Goal: Task Accomplishment & Management: Use online tool/utility

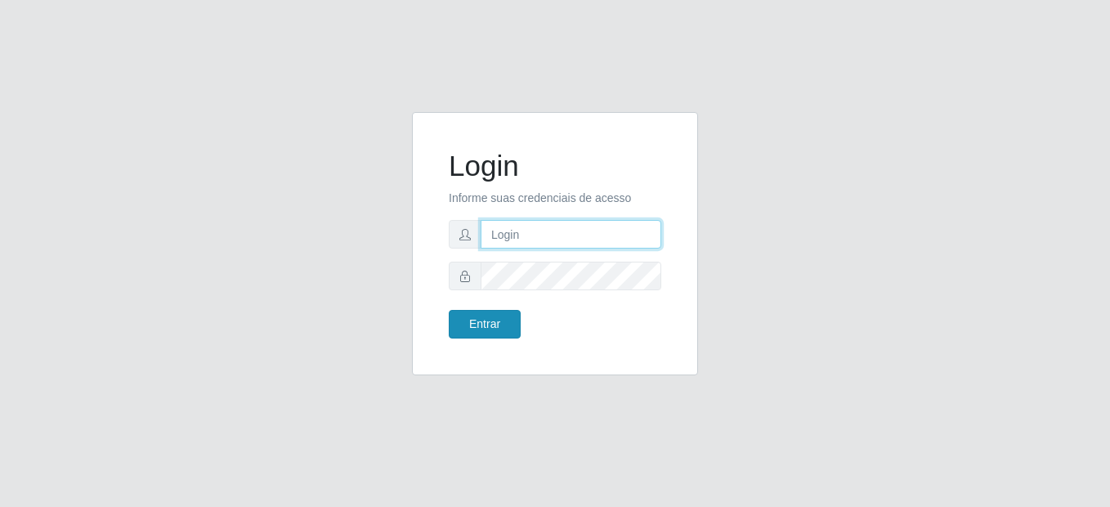
type input "mariabemais@B8"
click at [493, 332] on button "Entrar" at bounding box center [485, 324] width 72 height 29
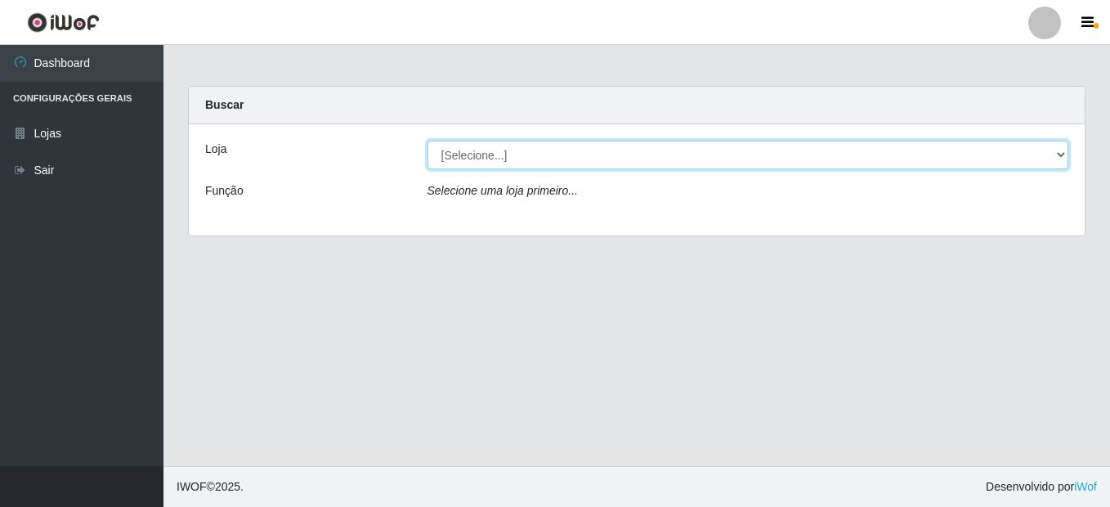
click at [1064, 156] on select "[Selecione...] Bemais Supermercados - B8 [PERSON_NAME]" at bounding box center [748, 155] width 642 height 29
select select "413"
click at [427, 141] on select "[Selecione...] Bemais Supermercados - B8 [PERSON_NAME]" at bounding box center [748, 155] width 642 height 29
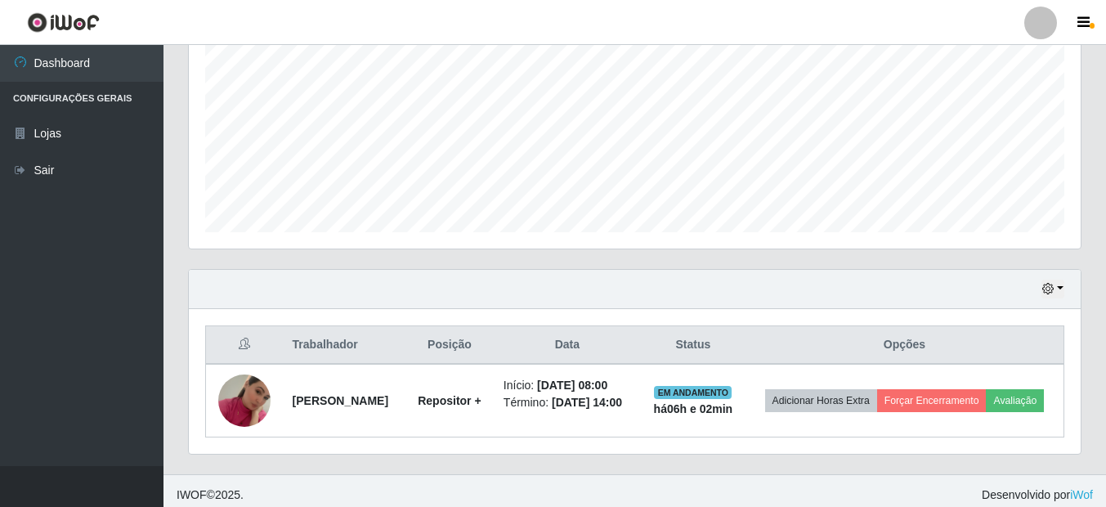
scroll to position [373, 0]
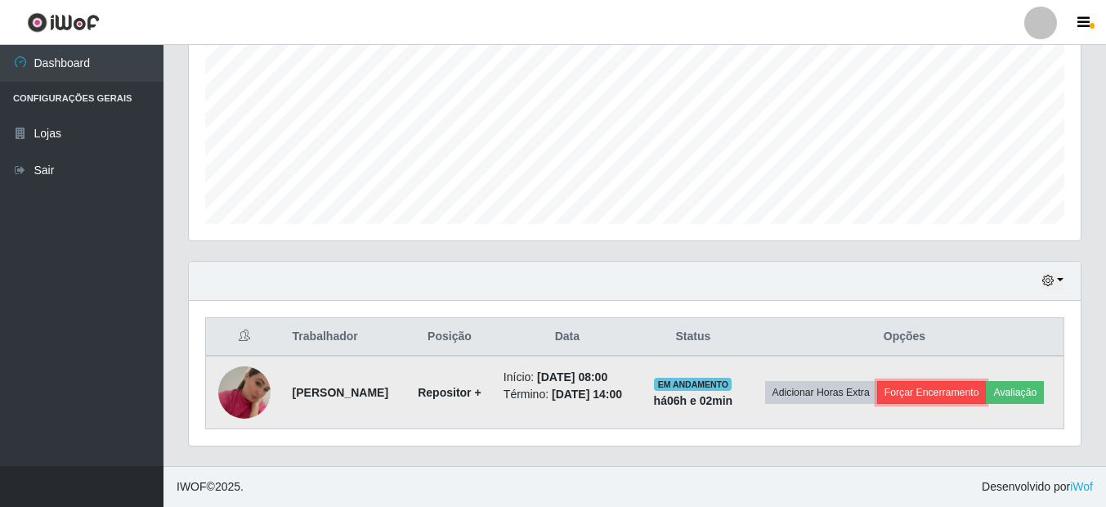
click at [987, 381] on button "Forçar Encerramento" at bounding box center [932, 392] width 110 height 23
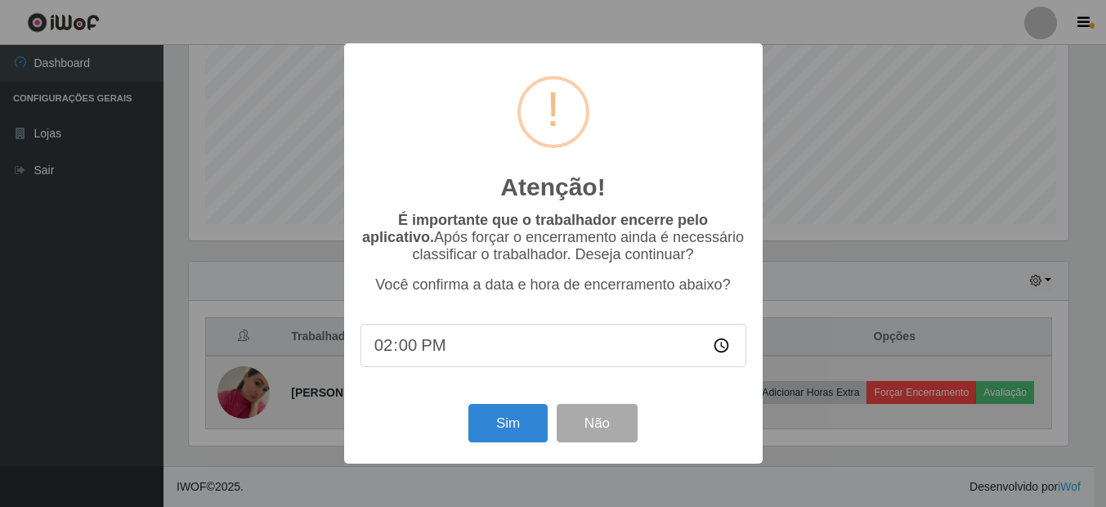
scroll to position [339, 884]
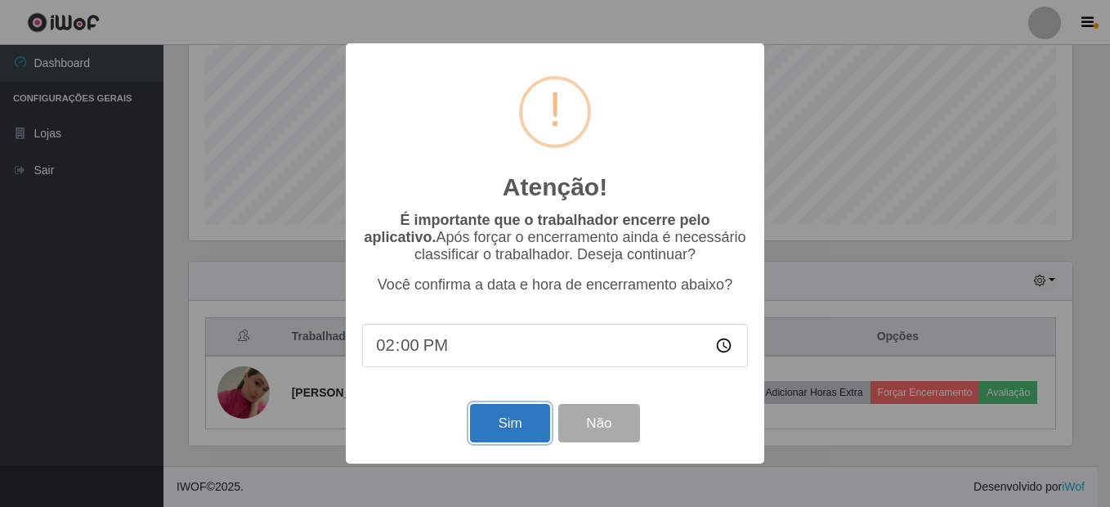
click at [503, 433] on button "Sim" at bounding box center [509, 423] width 79 height 38
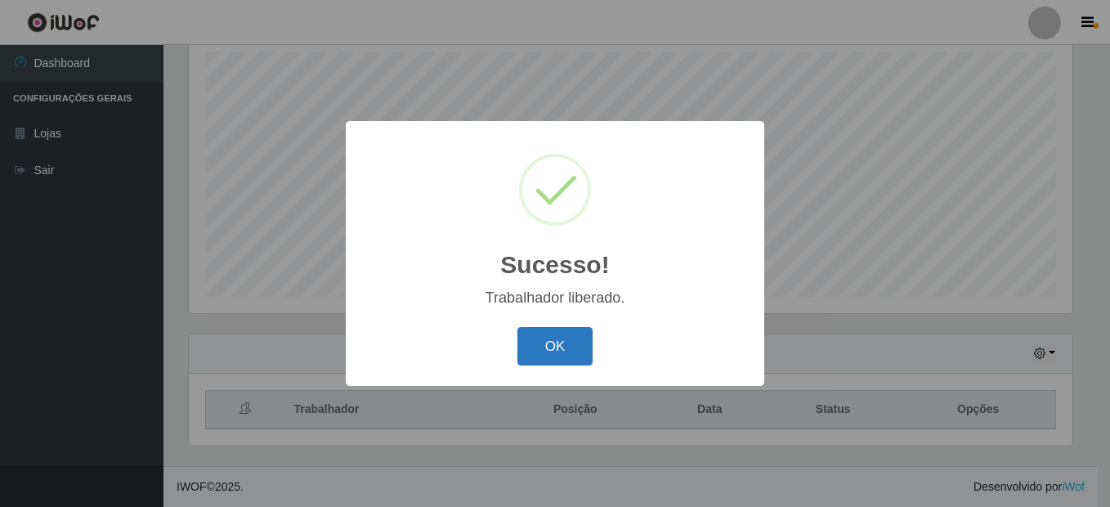
click at [564, 349] on button "OK" at bounding box center [555, 346] width 76 height 38
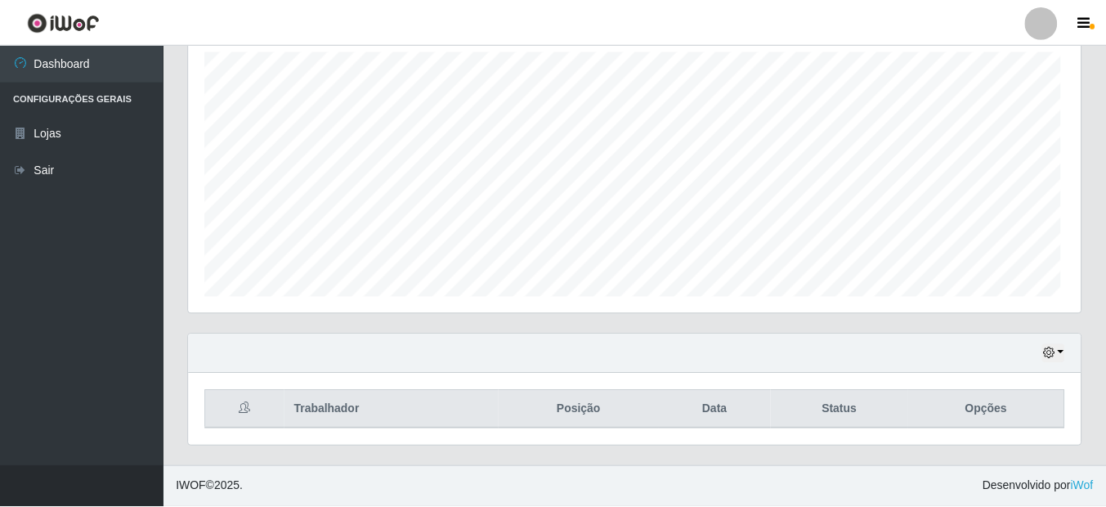
scroll to position [339, 892]
